Goal: Find contact information: Find contact information

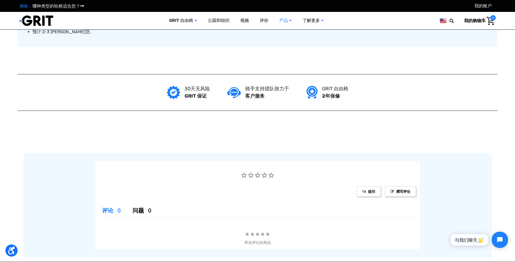
scroll to position [487, 0]
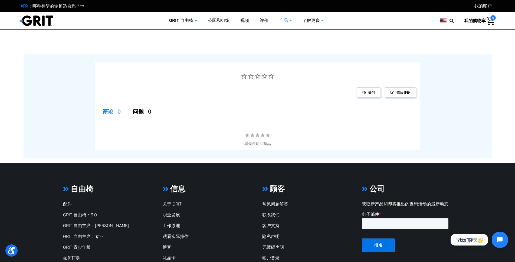
click at [276, 211] on ul "常见问题解答 联系我们 客户支持 隐私声明 无障碍声明 账户登录" at bounding box center [307, 231] width 90 height 61
click at [276, 214] on font "联系我们" at bounding box center [270, 214] width 17 height 5
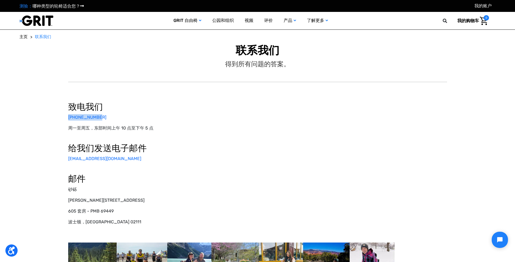
drag, startPoint x: 103, startPoint y: 117, endPoint x: 65, endPoint y: 117, distance: 37.6
click at [65, 117] on div "致电我们 877-345-4748 周一至周五，东部时间上午 10 点至下午 5 点 给我们发送电子邮件 info@gogrit.us 邮件 砂砾 哈里森大道…" at bounding box center [257, 192] width 473 height 239
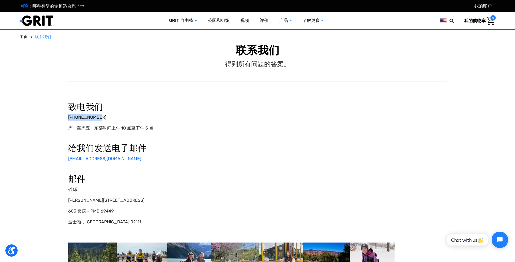
select select "US"
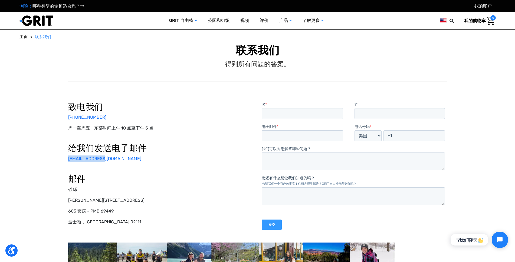
drag, startPoint x: 112, startPoint y: 161, endPoint x: 66, endPoint y: 160, distance: 46.0
click at [66, 160] on div "致电我们 877-345-4748 周一至周五，东部时间上午 10 点至下午 5 点 给我们发送电子邮件 info@gogrit.us 邮件 砂砾 哈里森大道…" at bounding box center [257, 192] width 473 height 239
copy font "info@gogrit.us"
